Goal: Obtain resource: Obtain resource

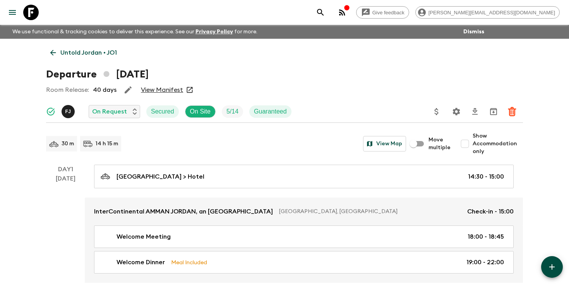
click at [323, 14] on icon "search adventures" at bounding box center [320, 12] width 7 height 7
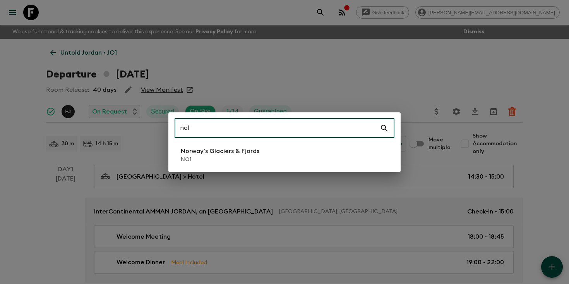
type input "no1"
click at [231, 159] on p "NO1" at bounding box center [220, 159] width 79 height 8
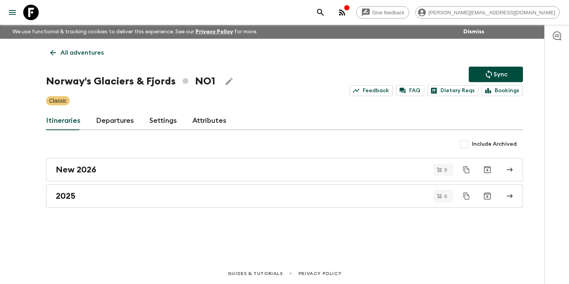
click at [128, 125] on link "Departures" at bounding box center [115, 120] width 38 height 19
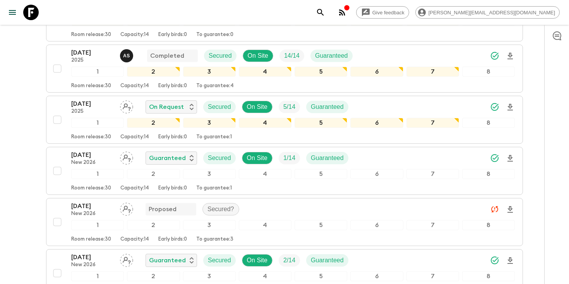
scroll to position [702, 0]
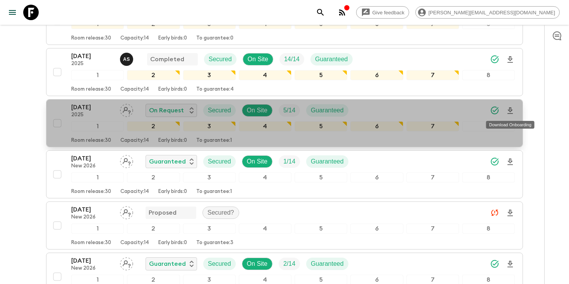
click at [509, 111] on icon "Download Onboarding" at bounding box center [509, 110] width 5 height 7
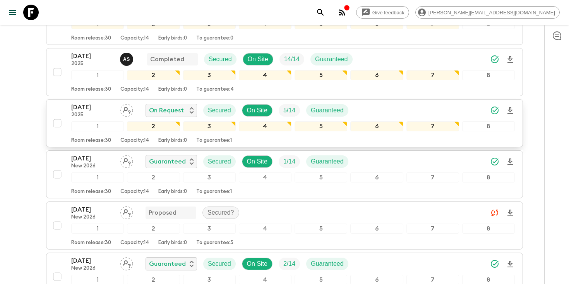
click at [325, 13] on icon "search adventures" at bounding box center [320, 12] width 9 height 9
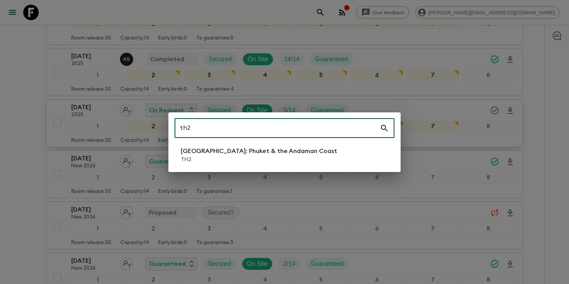
type input "th2"
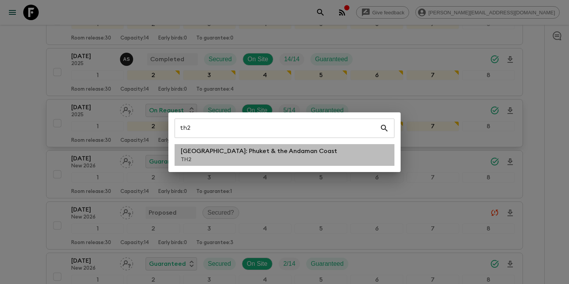
click at [266, 153] on p "[GEOGRAPHIC_DATA]: Phuket & the Andaman Coast" at bounding box center [259, 150] width 156 height 9
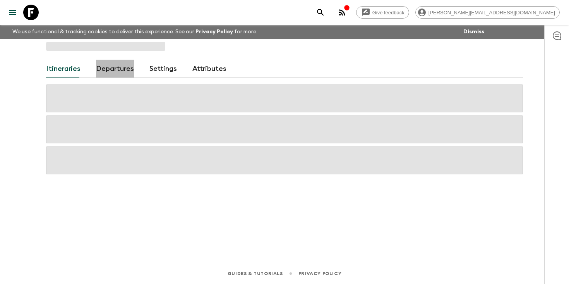
click at [115, 68] on link "Departures" at bounding box center [115, 69] width 38 height 19
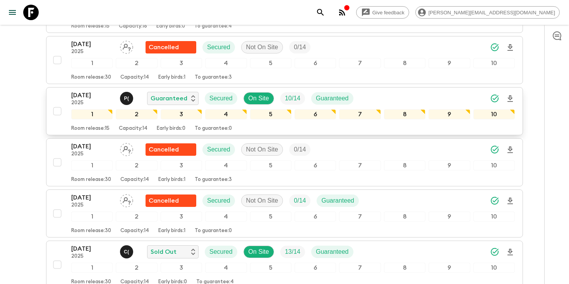
scroll to position [347, 0]
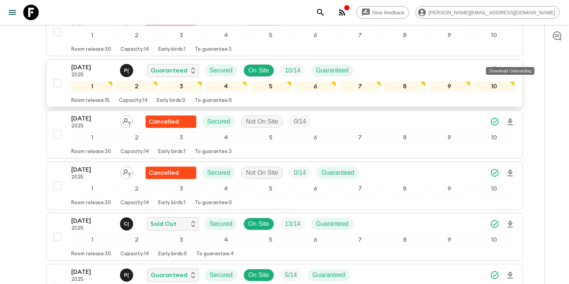
click at [511, 67] on icon "Download Onboarding" at bounding box center [509, 70] width 5 height 7
click at [325, 15] on icon "search adventures" at bounding box center [320, 12] width 9 height 9
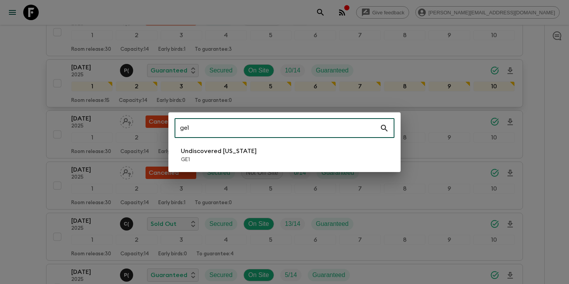
type input "ge1"
click at [228, 160] on p "GE1" at bounding box center [219, 159] width 76 height 8
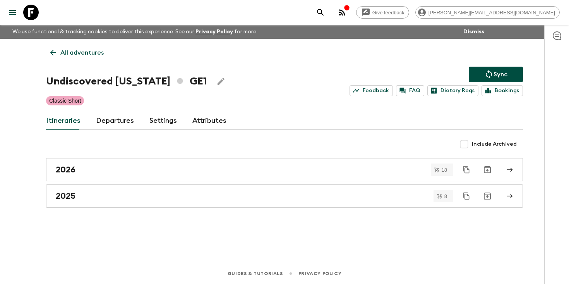
click at [108, 121] on link "Departures" at bounding box center [115, 120] width 38 height 19
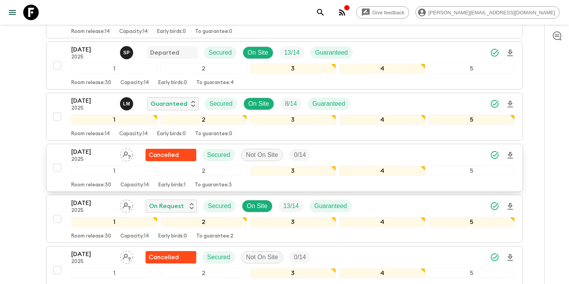
scroll to position [607, 0]
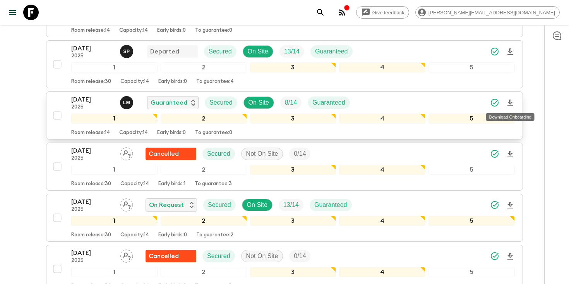
click at [512, 102] on icon "Download Onboarding" at bounding box center [509, 102] width 9 height 9
